Goal: Task Accomplishment & Management: Complete application form

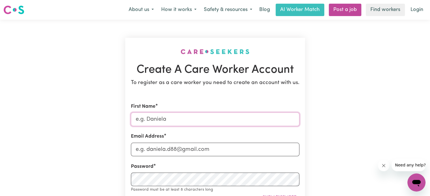
click at [159, 117] on input "First Name" at bounding box center [215, 120] width 168 height 14
type input "Debbie"
click at [160, 151] on input "Email Address" at bounding box center [215, 150] width 168 height 14
type input "debbieluke@windowslive.com"
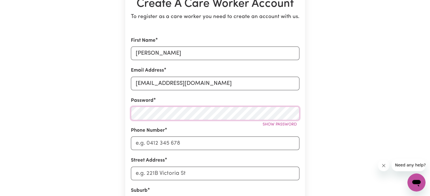
scroll to position [68, 0]
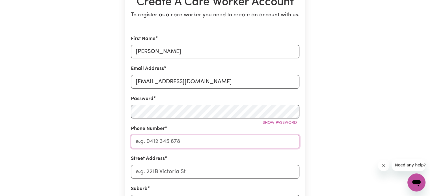
click at [271, 139] on input "Phone Number" at bounding box center [215, 142] width 168 height 14
type input "0404182569"
click at [253, 174] on input "Street Address" at bounding box center [215, 172] width 168 height 14
type input "448 Victoria Street"
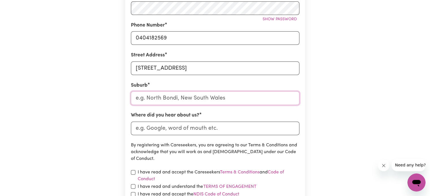
scroll to position [172, 0]
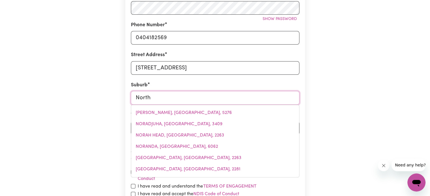
type input "North"
type input "North ADELAIDE, South Australia, 5006"
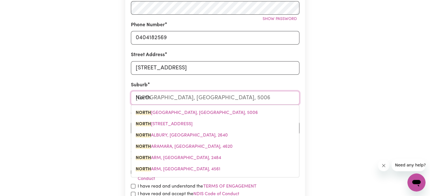
type input "North M"
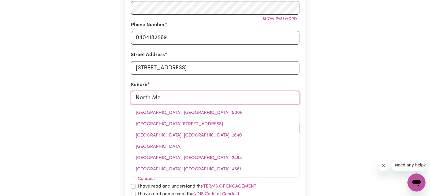
type input "North Mel"
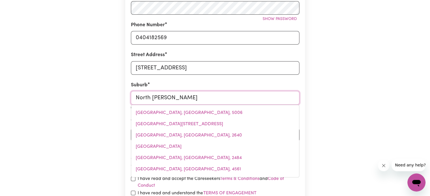
type input "North MelBOURNE, Victoria, 3051"
type input "North Melb"
type input "North MelbOURNE, Victoria, 3051"
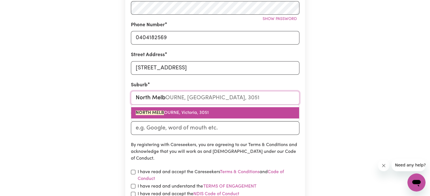
click at [200, 111] on span "NORTH MELB OURNE, Victoria, 3051" at bounding box center [172, 113] width 73 height 5
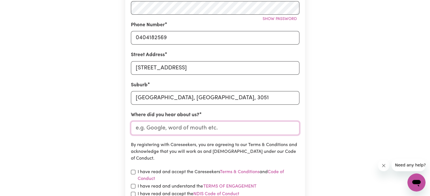
click at [192, 129] on input "Where did you hear about us?" at bounding box center [215, 128] width 168 height 14
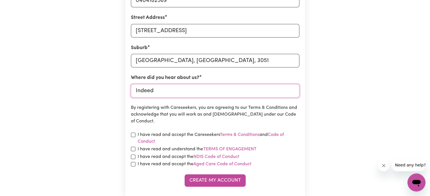
scroll to position [213, 0]
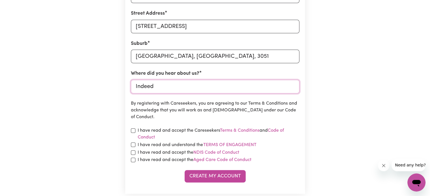
type input "Indeed"
click at [133, 129] on input "checkbox" at bounding box center [133, 131] width 5 height 5
checkbox input "true"
click at [133, 145] on input "checkbox" at bounding box center [133, 145] width 5 height 5
checkbox input "true"
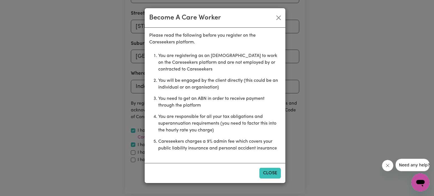
click at [271, 173] on button "Close" at bounding box center [269, 173] width 21 height 11
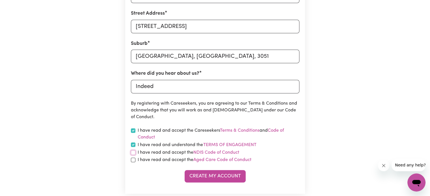
click at [134, 152] on input "checkbox" at bounding box center [133, 153] width 5 height 5
checkbox input "true"
click at [134, 160] on input "checkbox" at bounding box center [133, 160] width 5 height 5
checkbox input "true"
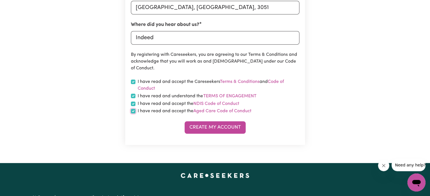
scroll to position [262, 0]
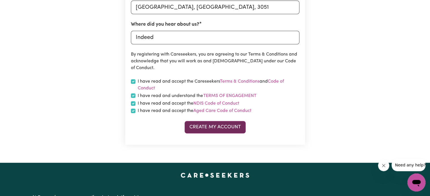
click at [226, 130] on button "Create My Account" at bounding box center [214, 127] width 61 height 12
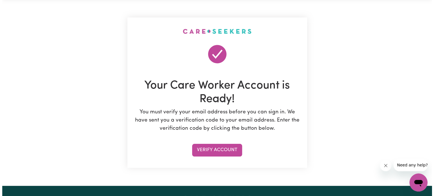
scroll to position [25, 0]
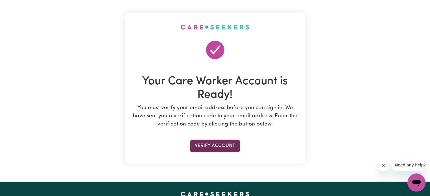
click at [221, 146] on button "Verify Account" at bounding box center [215, 146] width 50 height 12
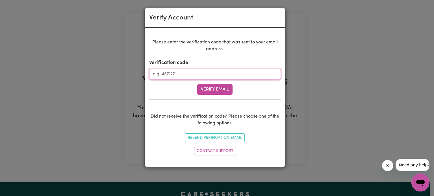
click at [220, 73] on input "Verification code" at bounding box center [215, 74] width 132 height 11
type input "555203"
click at [222, 89] on button "Verify Email" at bounding box center [214, 89] width 35 height 11
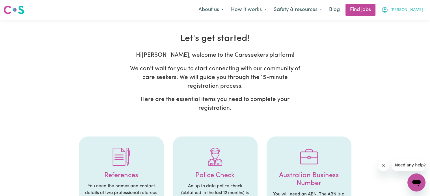
click at [413, 11] on span "Debbie" at bounding box center [406, 10] width 32 height 6
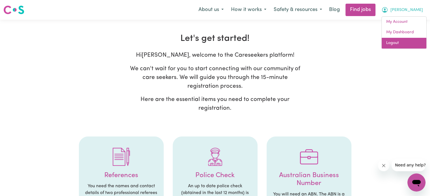
click at [392, 44] on link "Logout" at bounding box center [403, 43] width 45 height 11
